Goal: Navigation & Orientation: Find specific page/section

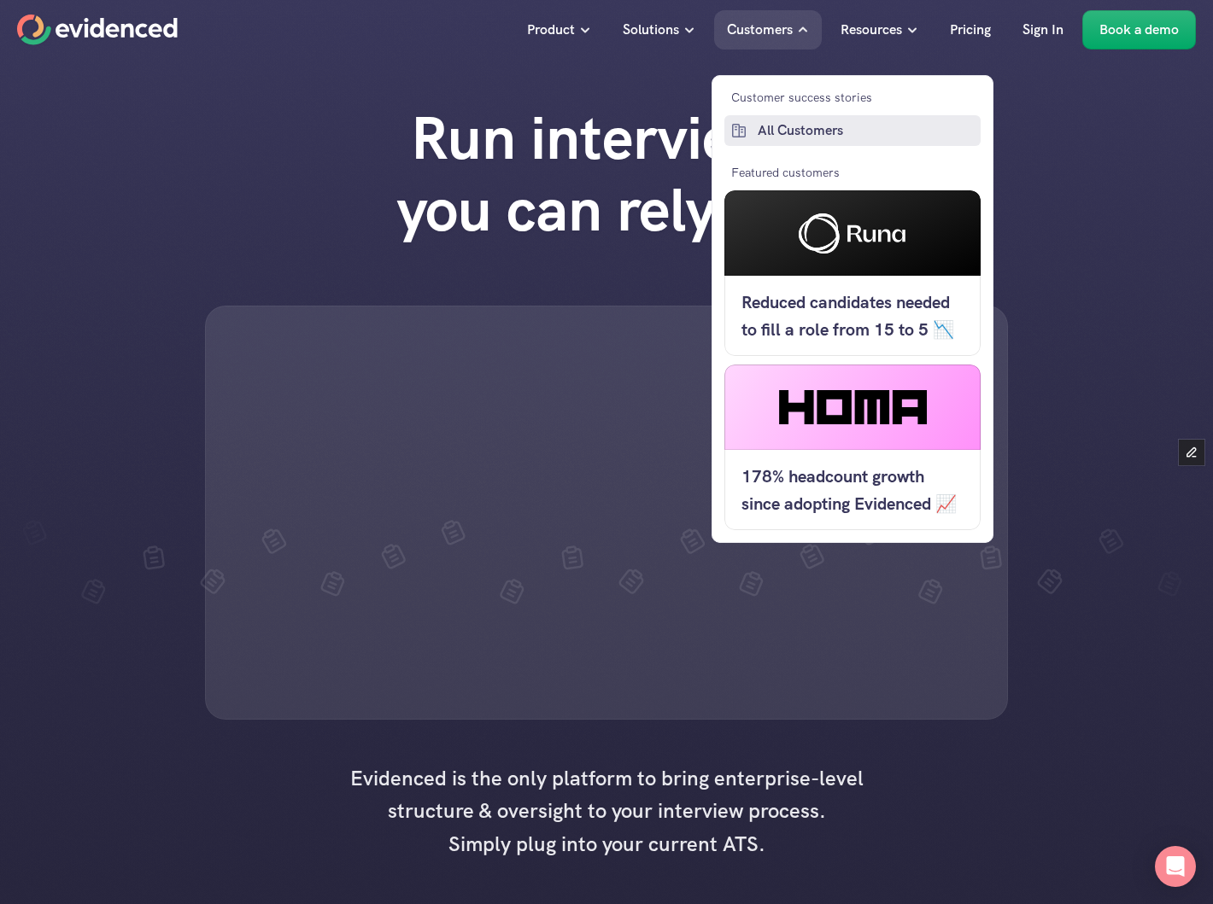
click at [776, 132] on p "All Customers" at bounding box center [866, 131] width 219 height 22
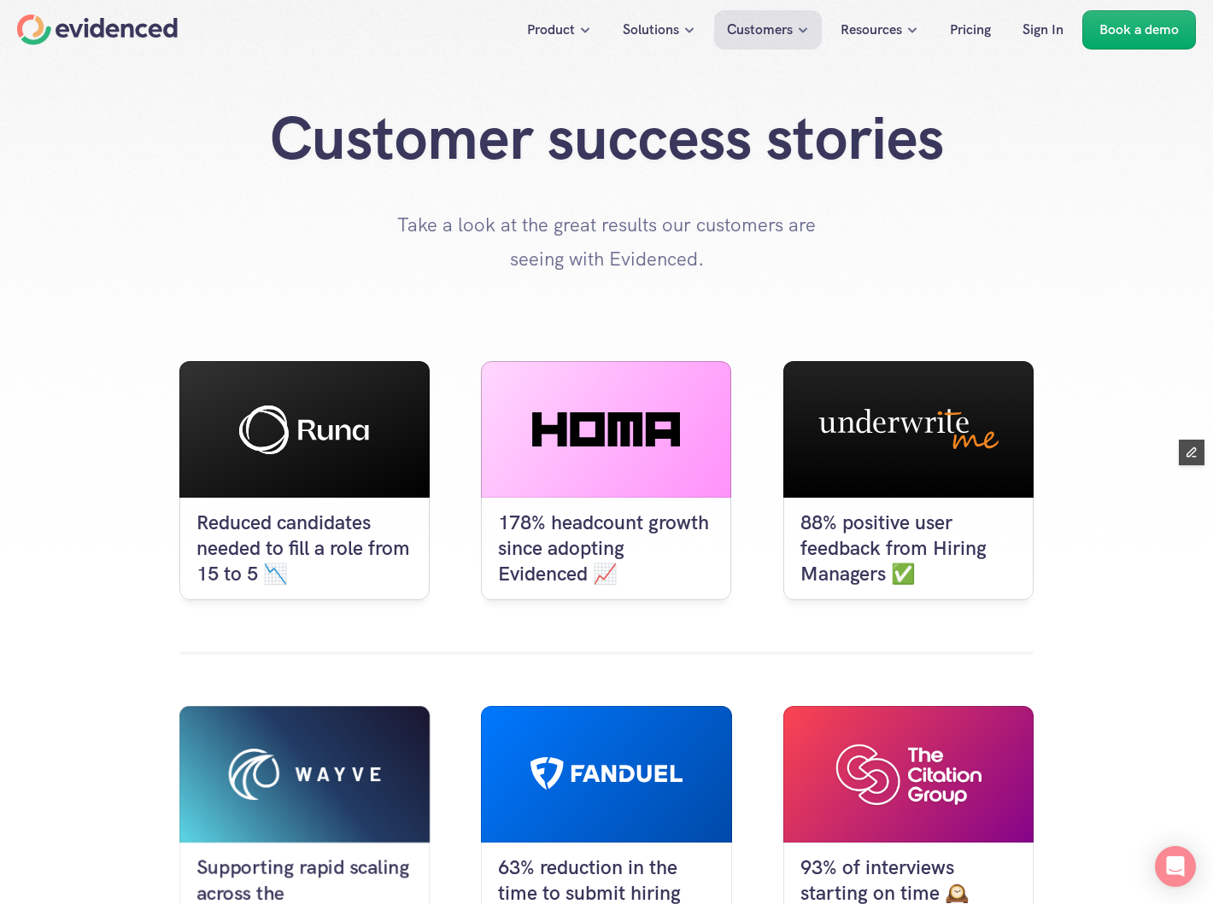
click at [89, 16] on div "Home" at bounding box center [97, 30] width 161 height 31
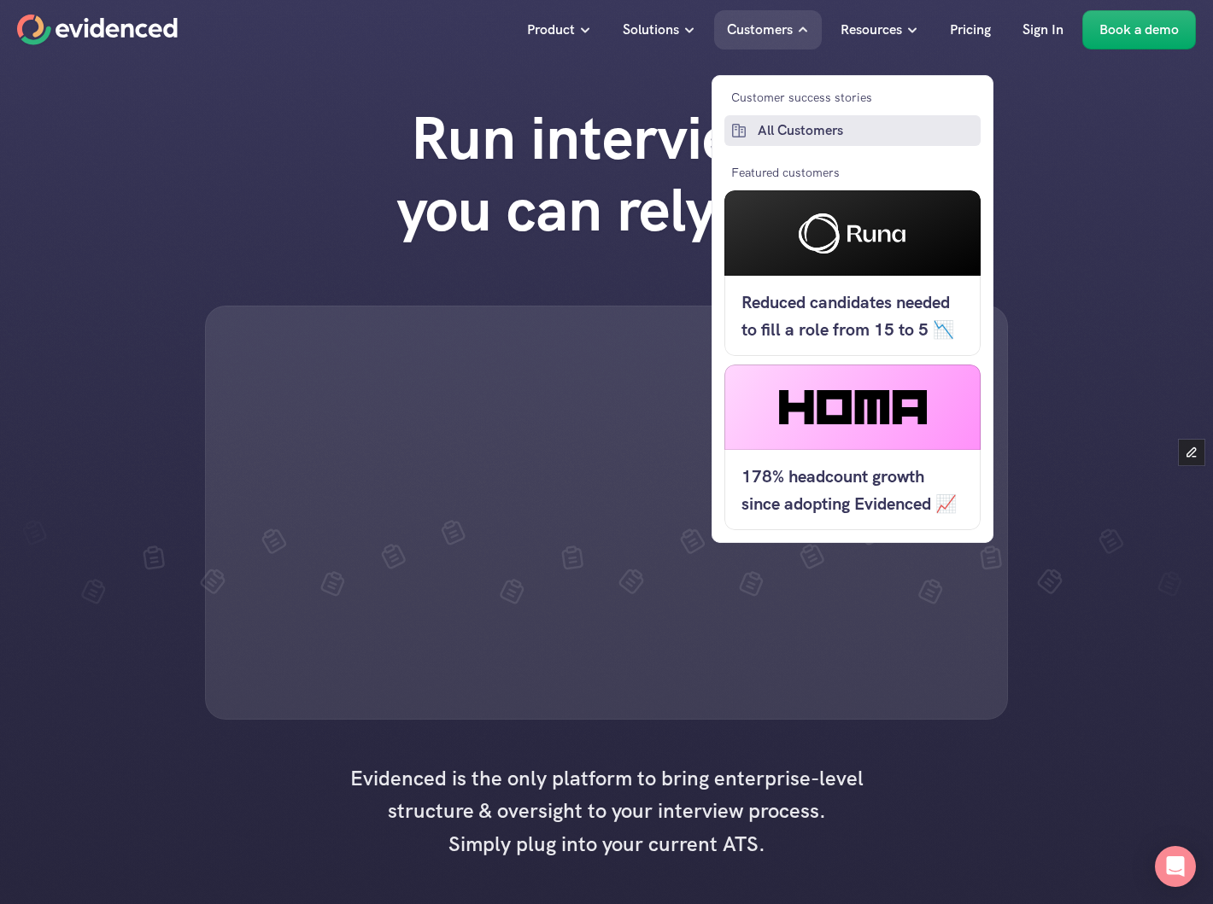
click at [782, 139] on p "All Customers" at bounding box center [866, 131] width 219 height 22
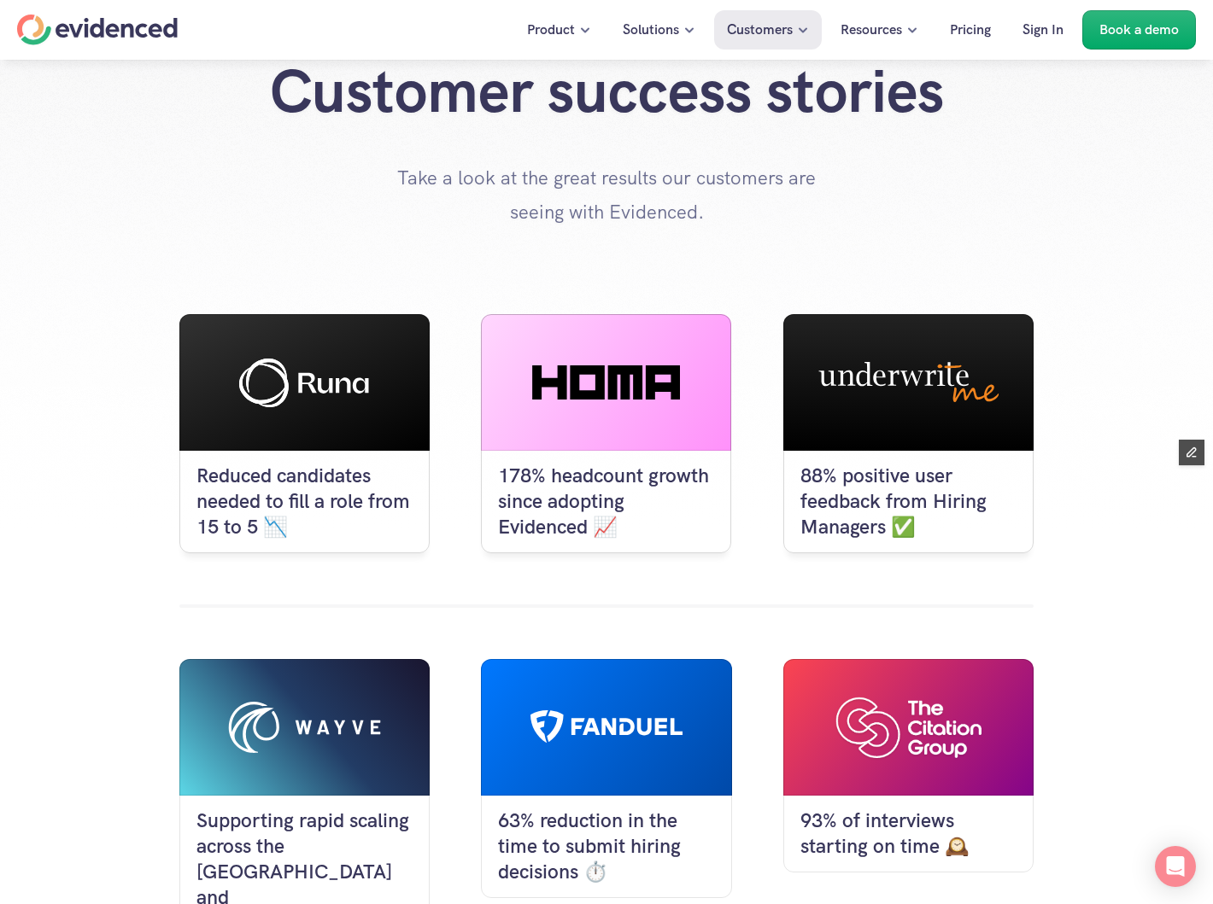
scroll to position [42, 0]
